Goal: Find specific page/section

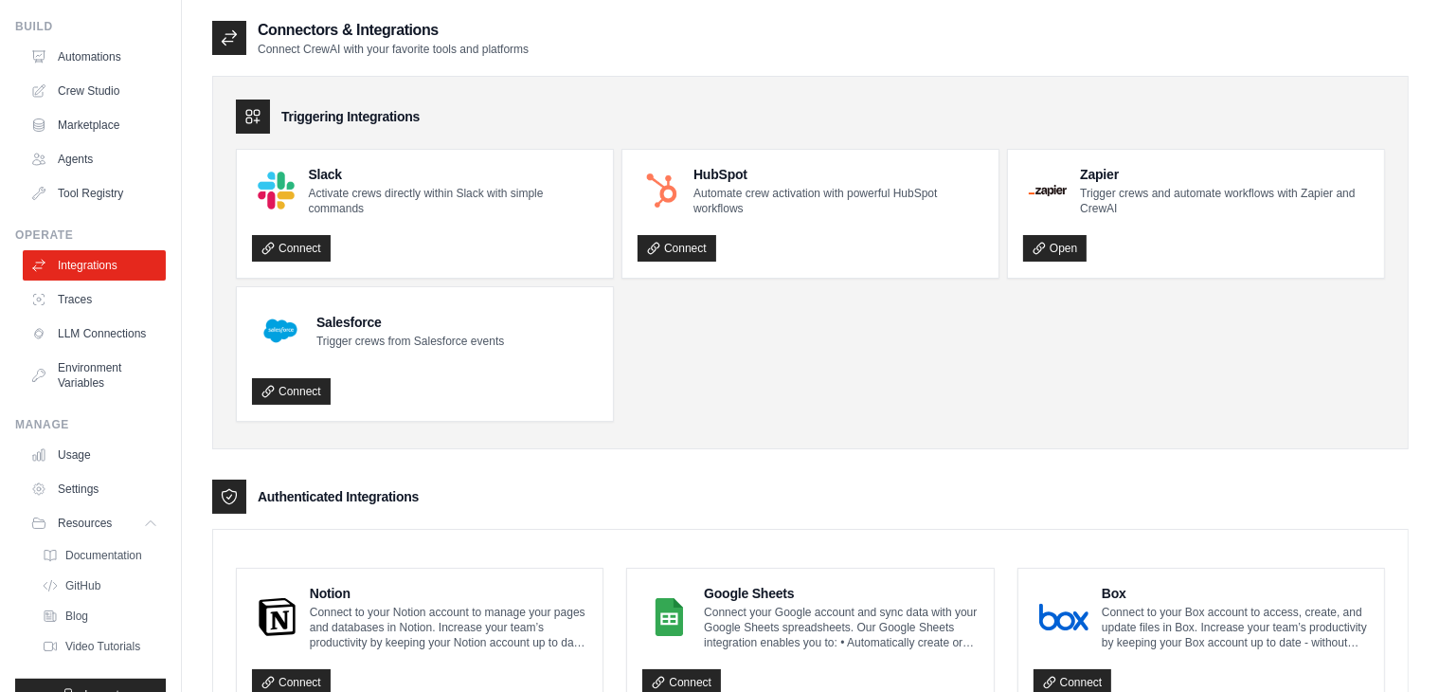
scroll to position [15, 0]
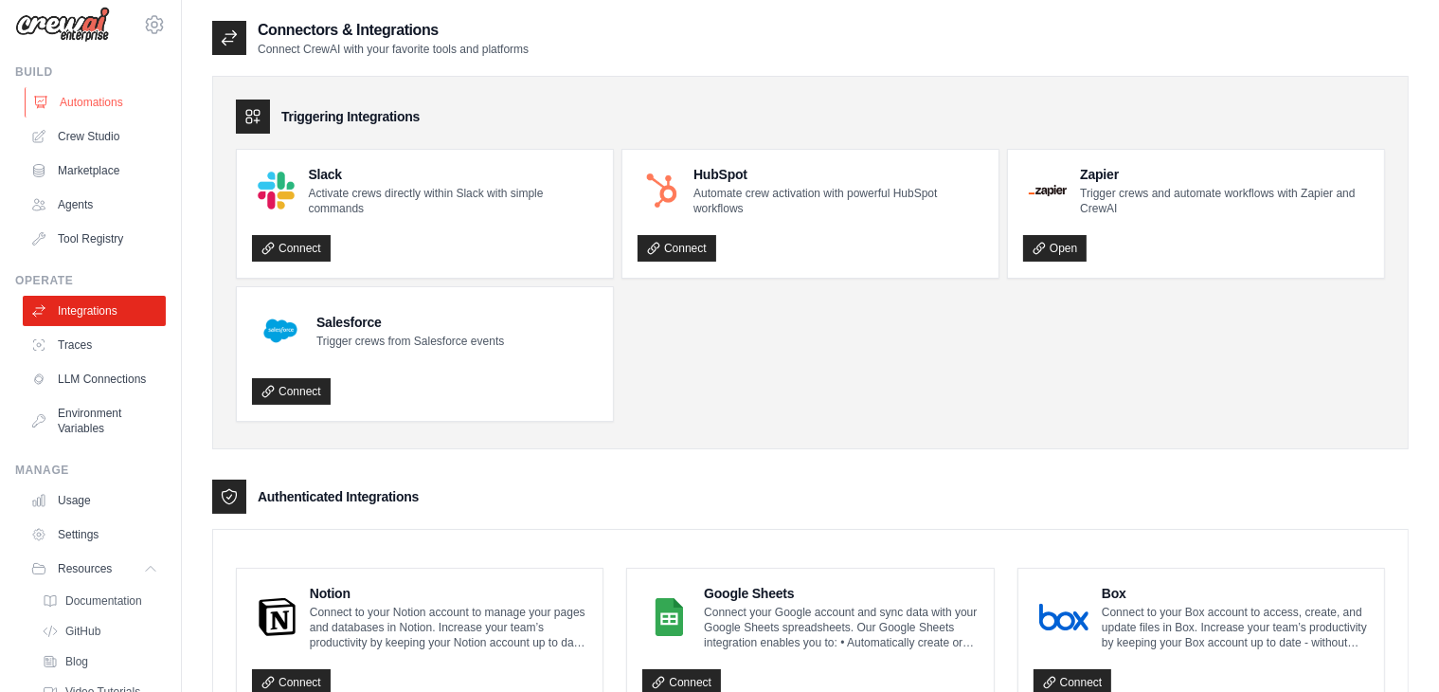
click at [95, 100] on link "Automations" at bounding box center [96, 102] width 143 height 30
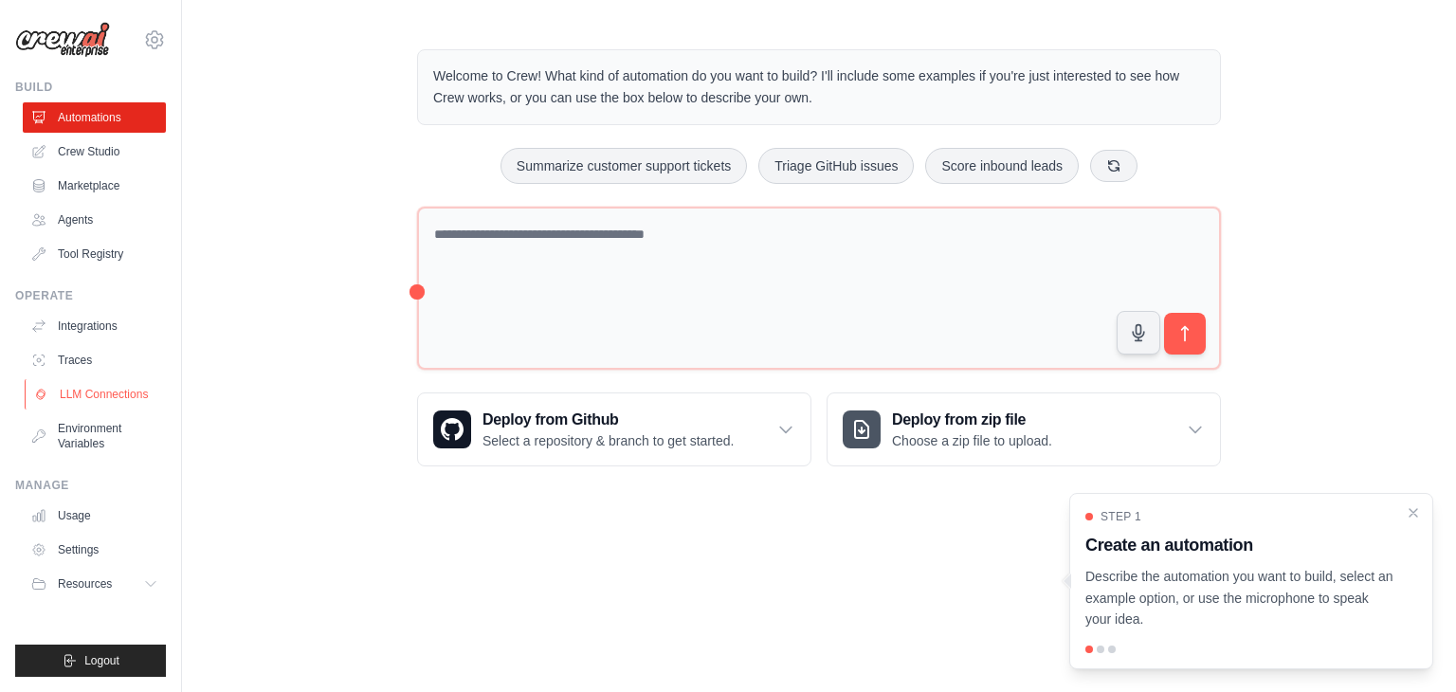
click at [103, 404] on link "LLM Connections" at bounding box center [96, 394] width 143 height 30
